Goal: Check status: Check status

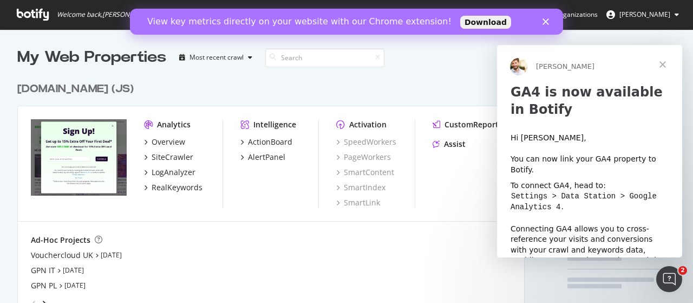
scroll to position [2027, 507]
click at [550, 23] on div "Close" at bounding box center [547, 21] width 11 height 6
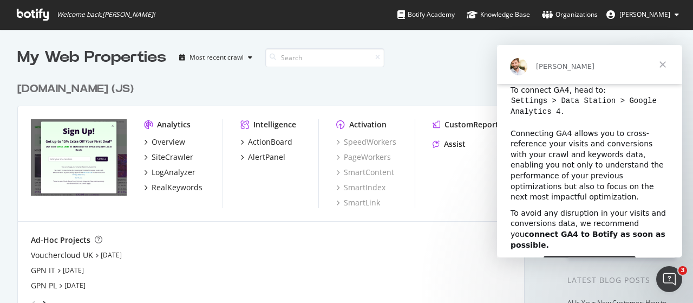
scroll to position [0, 0]
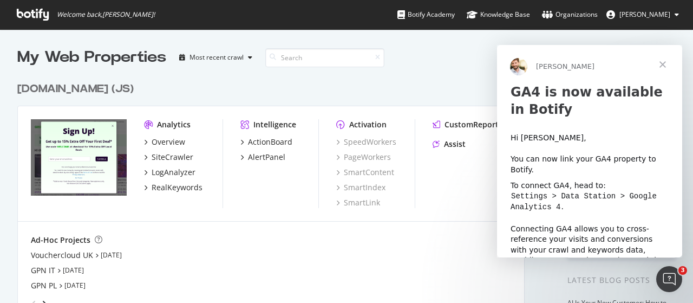
click at [666, 61] on span "Close" at bounding box center [662, 64] width 39 height 39
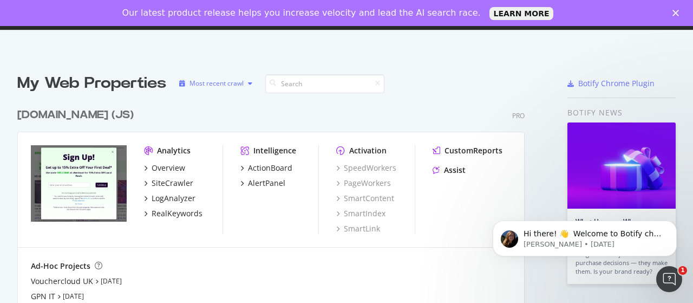
click at [237, 84] on div "Most recent crawl" at bounding box center [216, 83] width 54 height 6
click at [228, 53] on div "Welcome back, [PERSON_NAME] ! Botify Academy Knowledge Base Organizations [PERS…" at bounding box center [346, 177] width 693 height 303
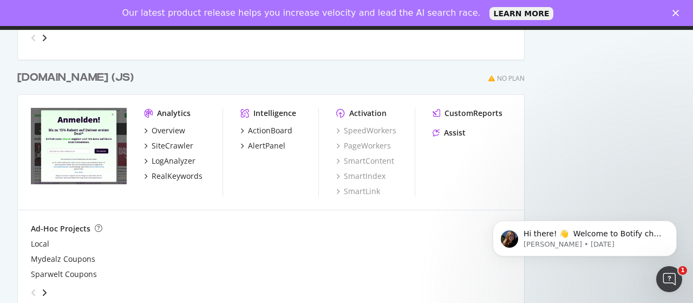
scroll to position [1299, 0]
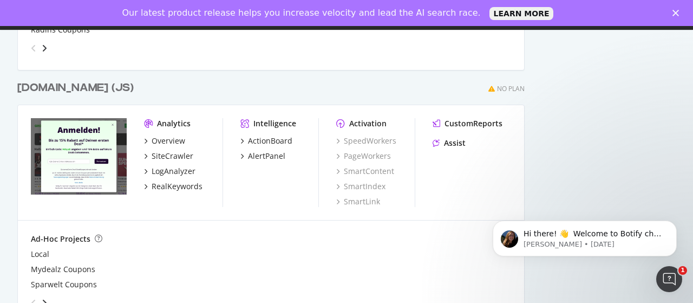
click at [68, 85] on div "[DOMAIN_NAME] (JS)" at bounding box center [75, 88] width 116 height 16
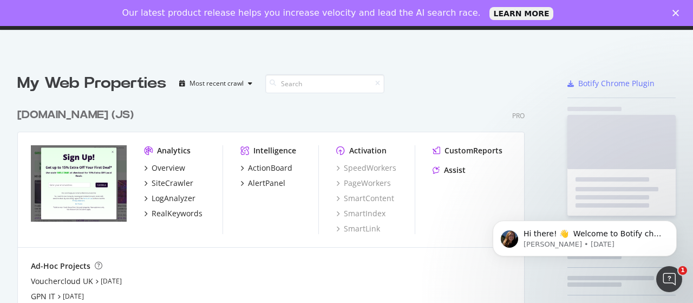
scroll to position [295, 676]
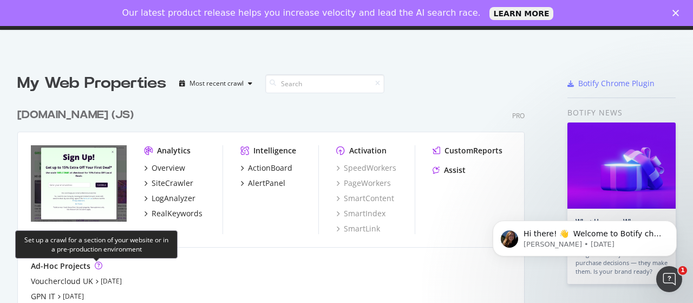
click at [97, 261] on icon "grid" at bounding box center [99, 265] width 8 height 8
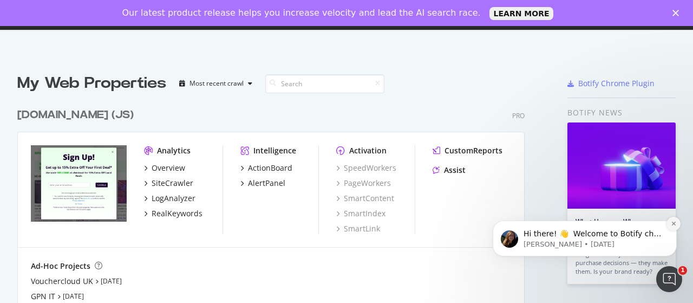
click at [677, 223] on icon "Dismiss notification" at bounding box center [674, 223] width 6 height 6
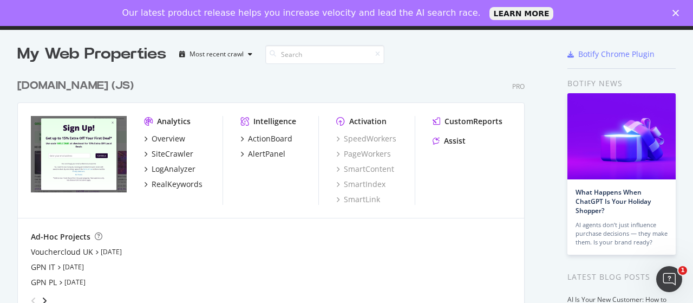
scroll to position [0, 0]
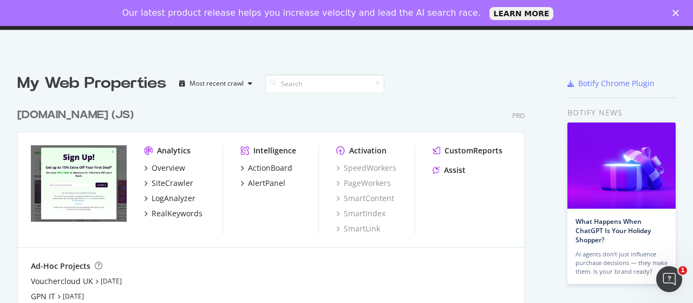
click at [526, 77] on div at bounding box center [515, 84] width 53 height 22
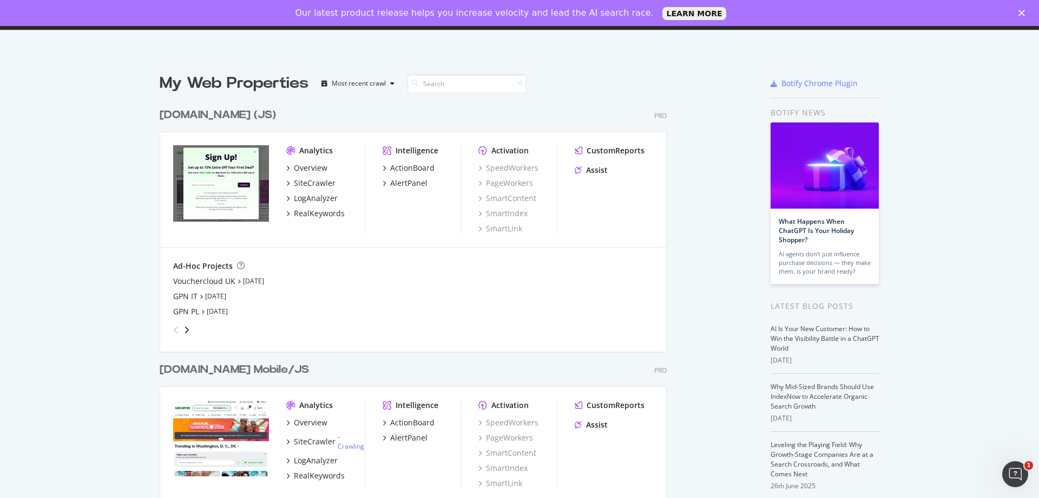
scroll to position [2028, 577]
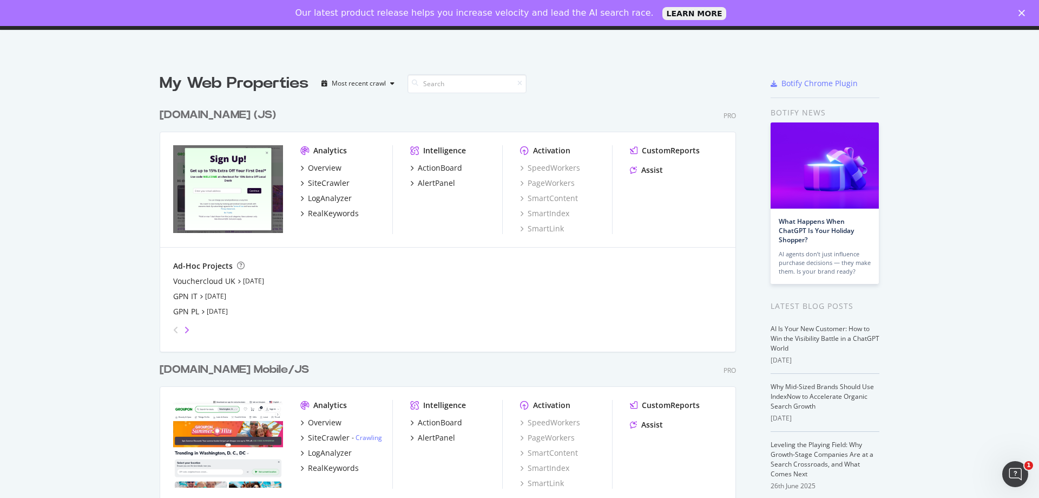
click at [185, 302] on icon "angle-right" at bounding box center [186, 329] width 5 height 9
click at [208, 283] on link "[DATE]" at bounding box center [218, 280] width 21 height 9
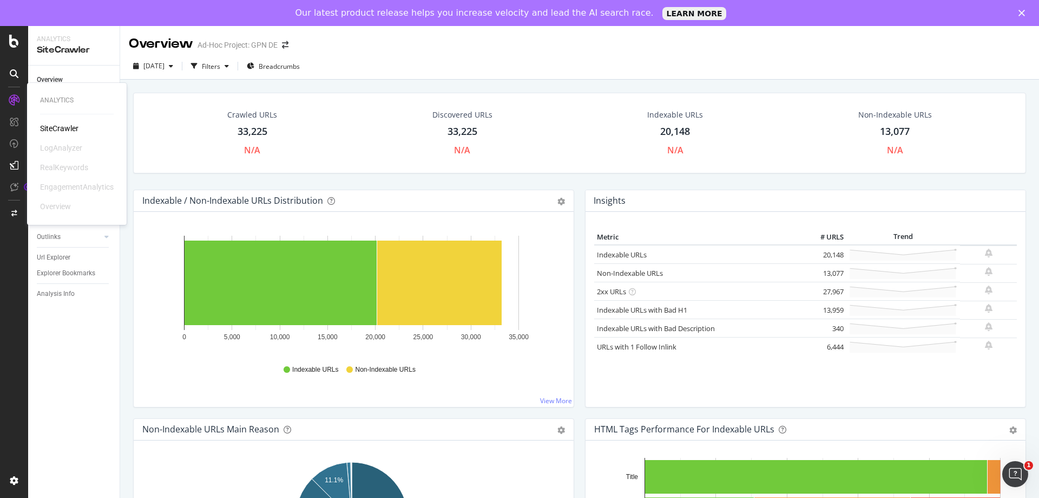
click at [70, 130] on div "SiteCrawler" at bounding box center [59, 128] width 38 height 11
click at [15, 45] on icon at bounding box center [14, 41] width 10 height 13
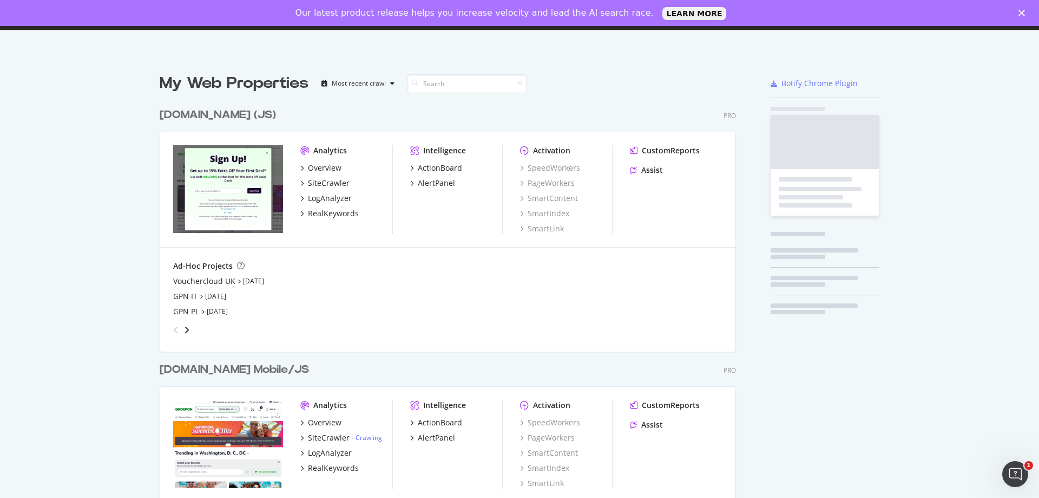
scroll to position [489, 1023]
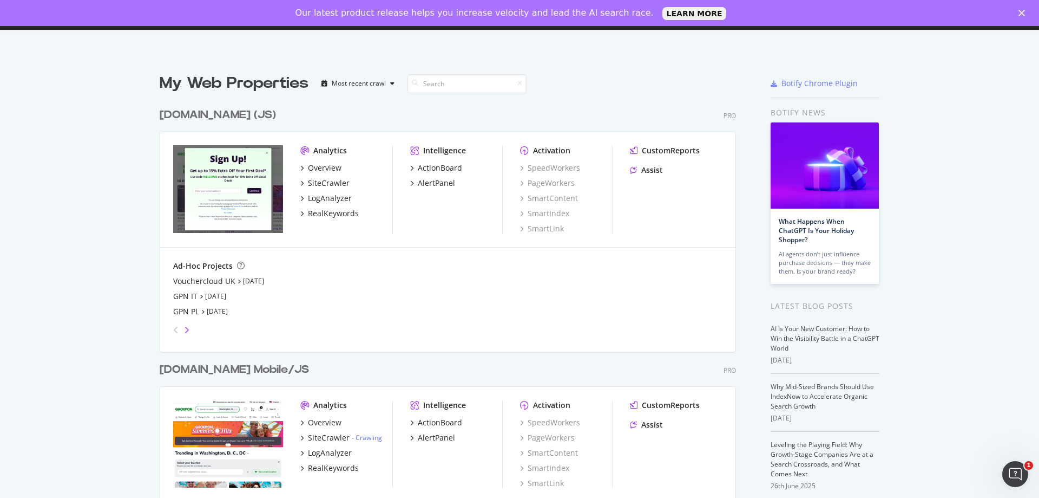
click at [185, 302] on icon "angle-right" at bounding box center [186, 329] width 5 height 9
click at [183, 282] on div "GPN DE" at bounding box center [187, 281] width 28 height 11
